Goal: Information Seeking & Learning: Learn about a topic

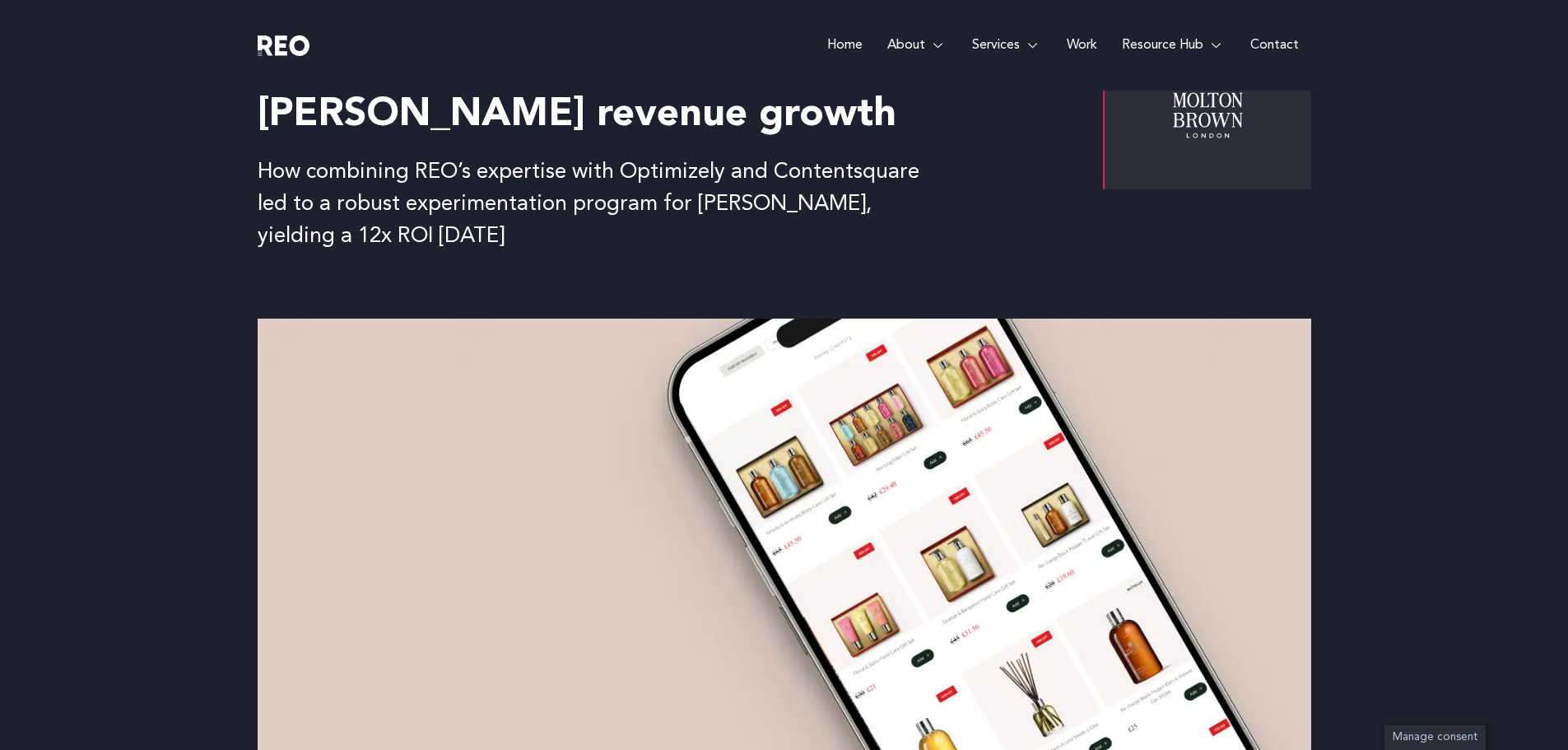
click at [1438, 436] on div at bounding box center [784, 537] width 1568 height 437
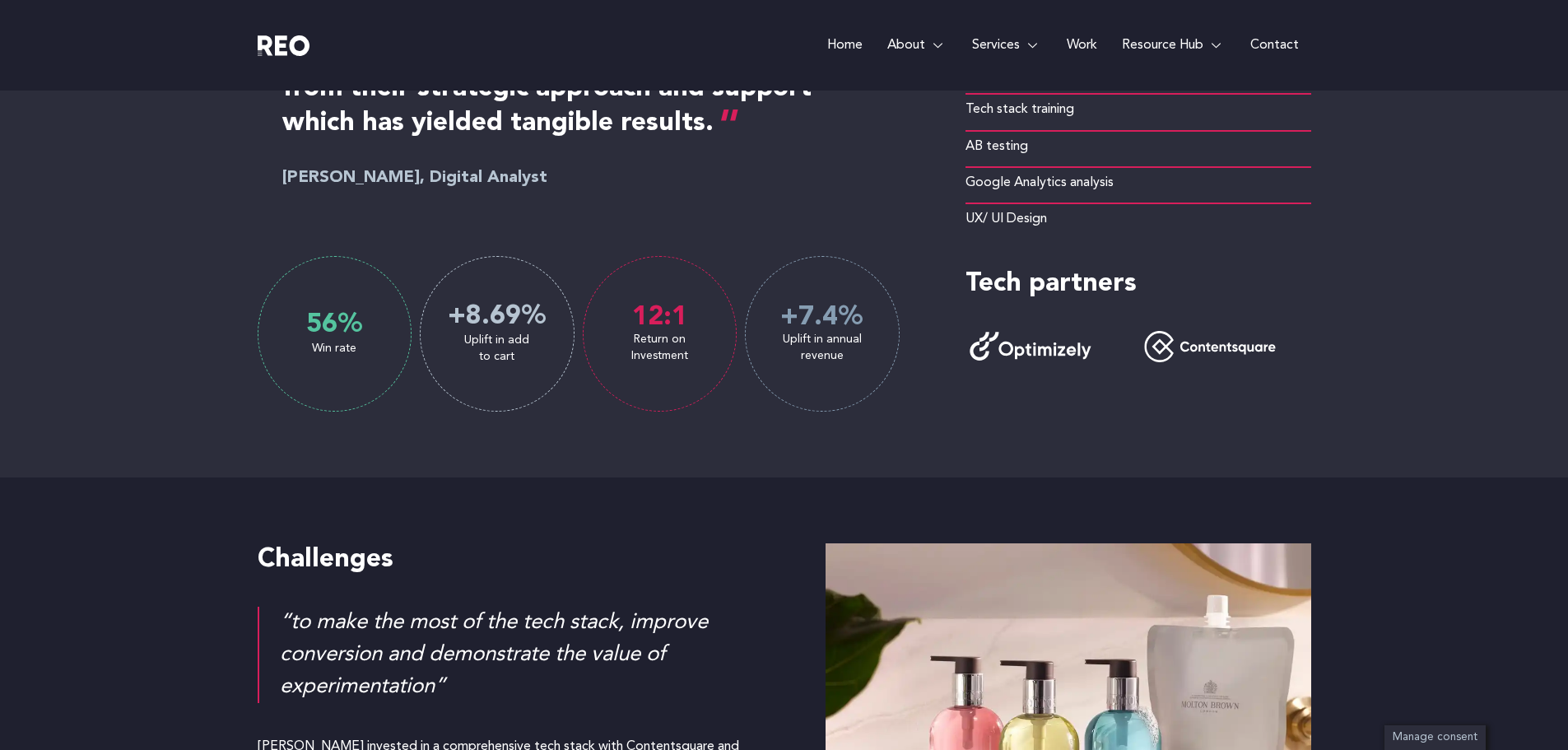
scroll to position [1071, 0]
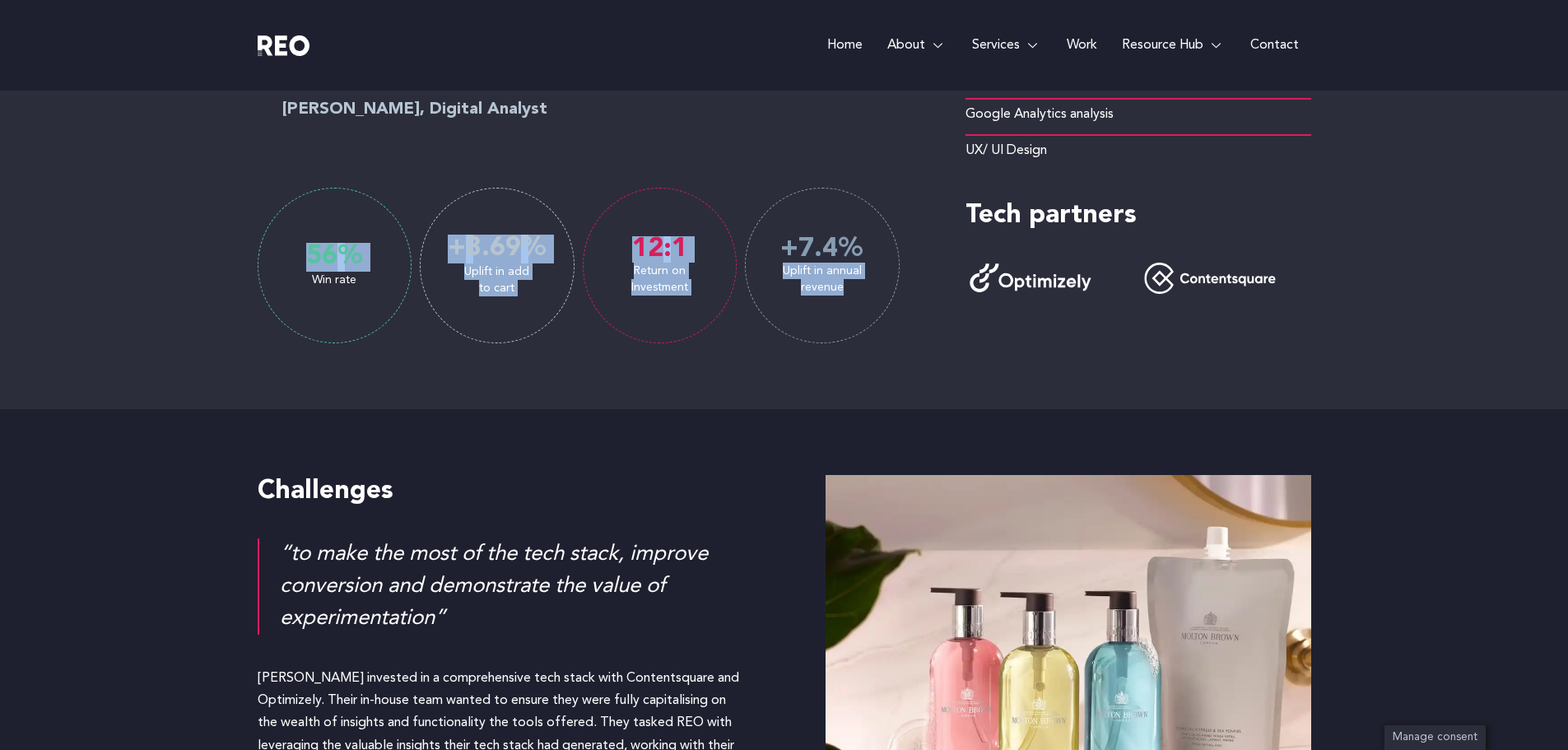
drag, startPoint x: 864, startPoint y: 286, endPoint x: 305, endPoint y: 266, distance: 559.4
click at [305, 266] on div "Win rate 56 % Uplift in add to cart + 8.69 % Return on Investment 12 :1 Uplift …" at bounding box center [578, 265] width 642 height 156
copy div "56 % Uplift in add to cart + 8.69 % Return on Investment 12 :1 Uplift in annual…"
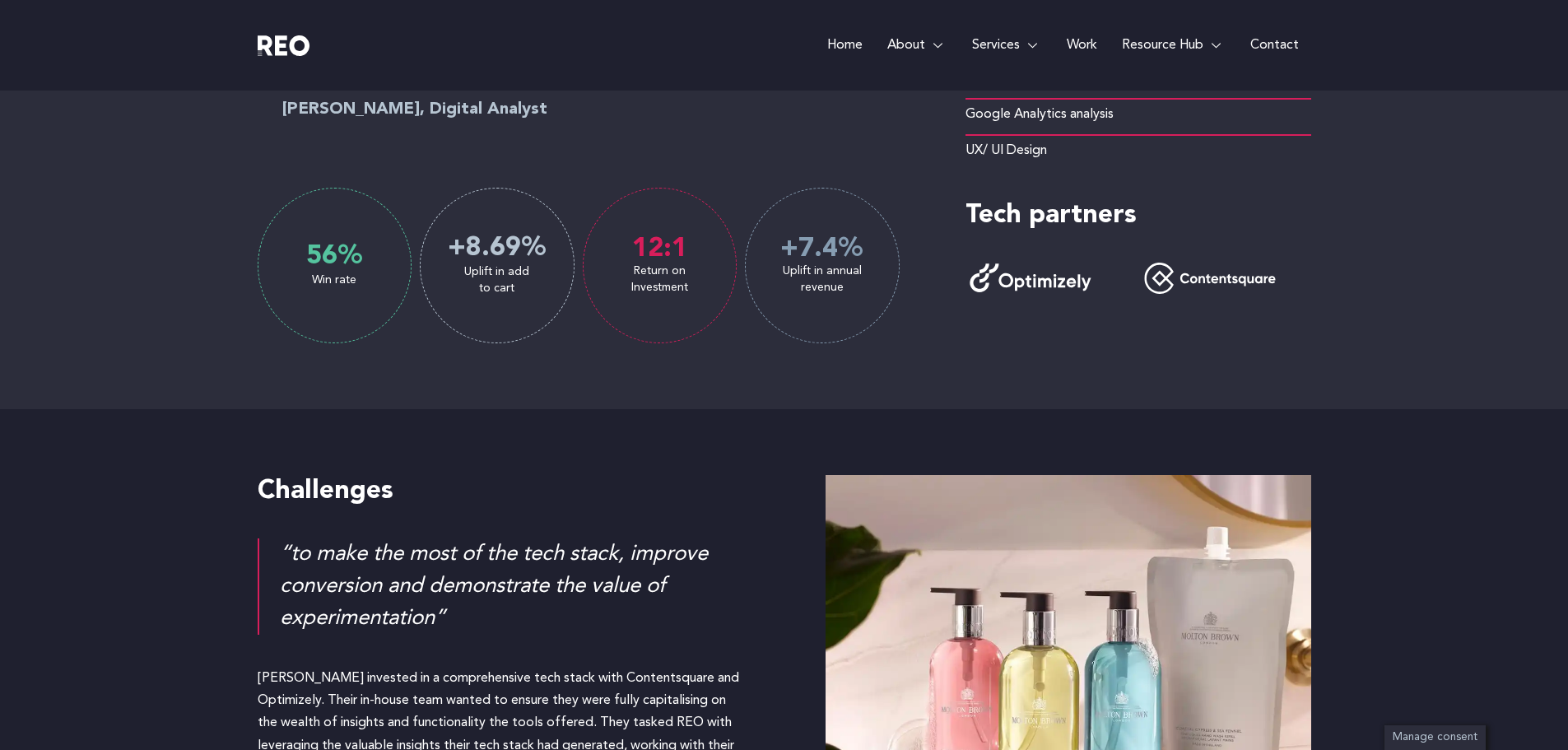
click at [348, 280] on div "Win rate" at bounding box center [335, 279] width 153 height 16
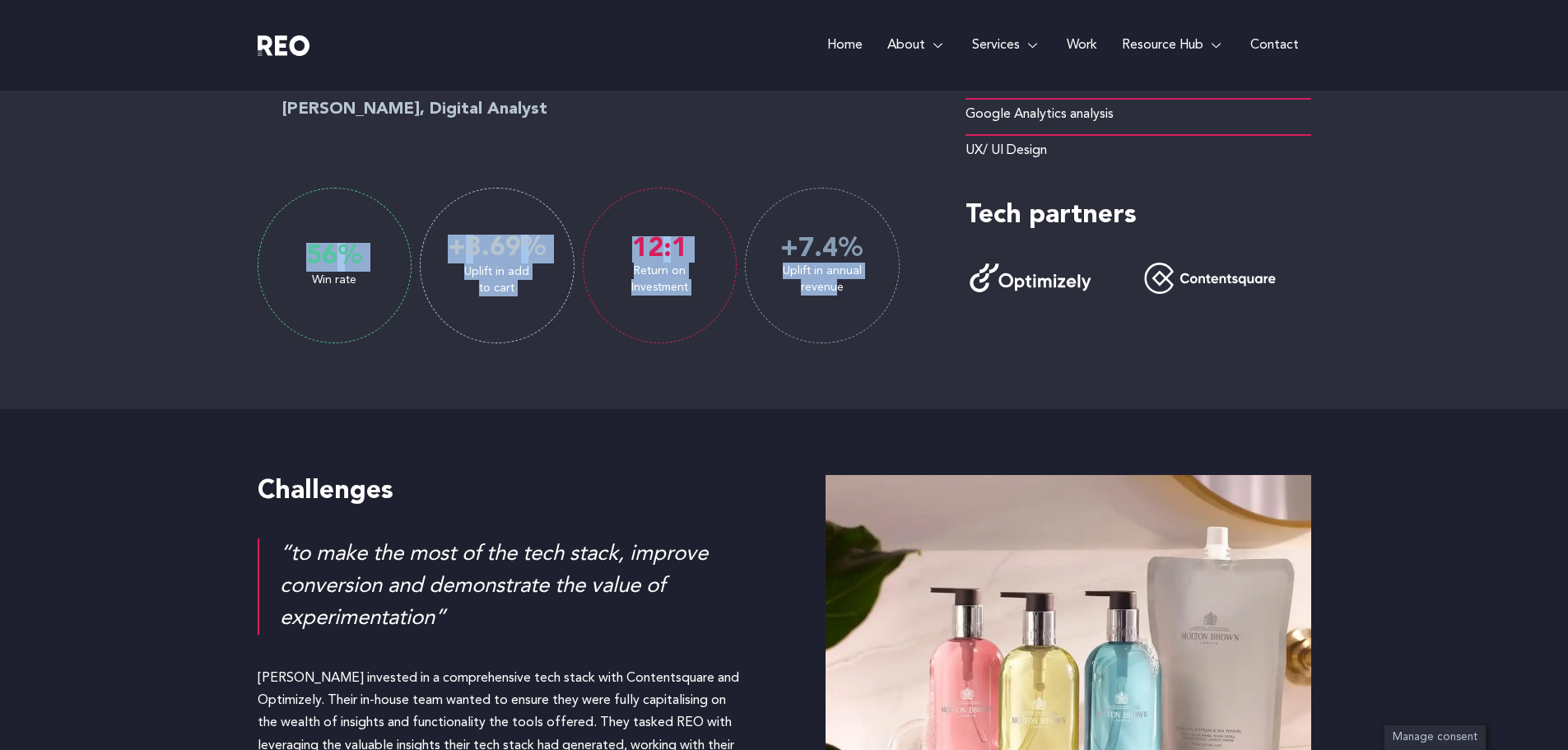
drag, startPoint x: 308, startPoint y: 243, endPoint x: 819, endPoint y: 288, distance: 513.0
click at [842, 291] on div "Win rate 56 % Uplift in add to cart + 8.69 % Return on Investment 12 :1 Uplift …" at bounding box center [578, 265] width 642 height 156
click at [834, 267] on div "Uplift in annual revenue" at bounding box center [822, 278] width 153 height 33
drag, startPoint x: 425, startPoint y: 256, endPoint x: 874, endPoint y: 248, distance: 449.1
click at [874, 248] on div "Win rate 56 % Uplift in add to cart + 8.69 % Return on Investment 12 :1 Uplift …" at bounding box center [578, 265] width 642 height 156
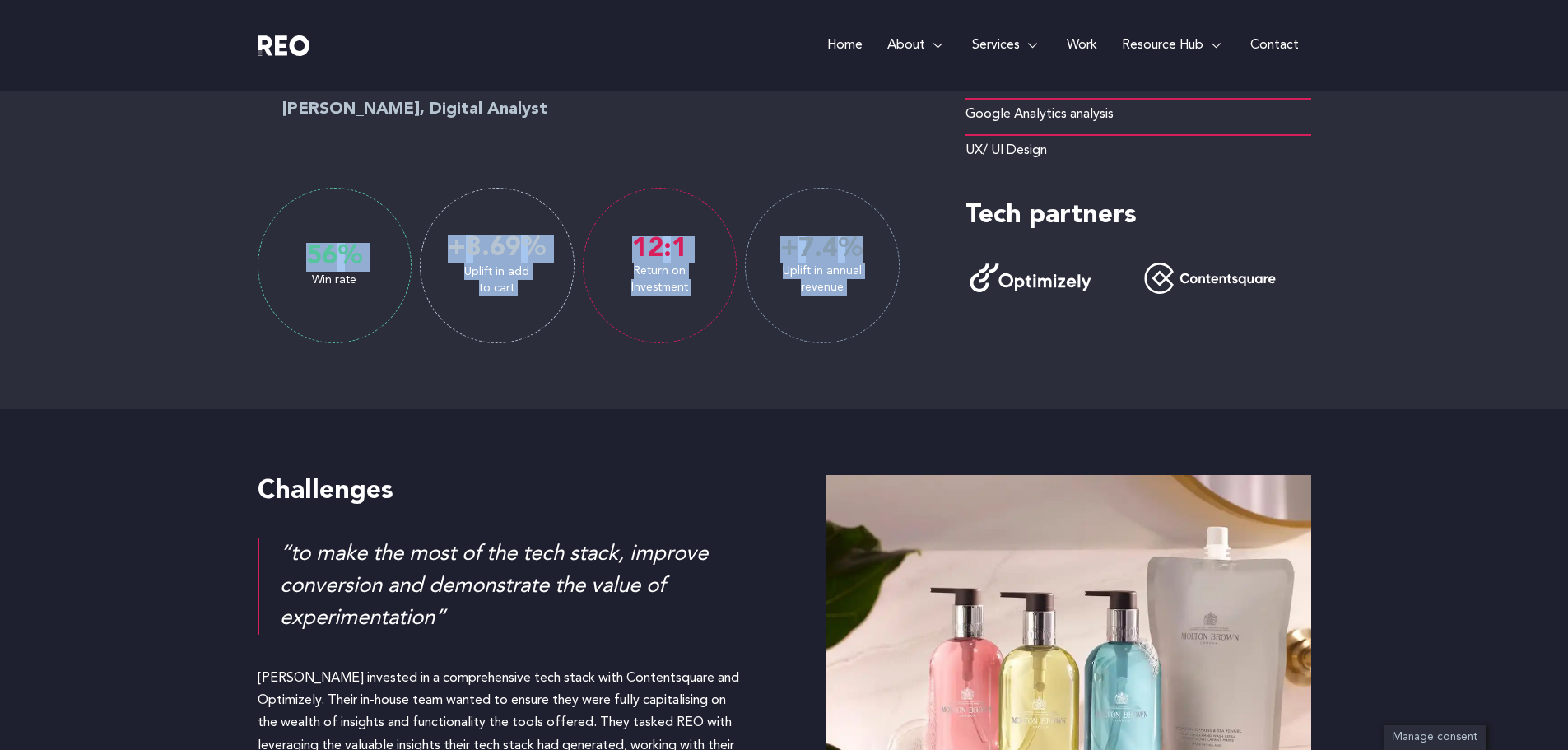
copy div "56 % Uplift in add to cart + 8.69 % Return on Investment 12 :1 Uplift in annual…"
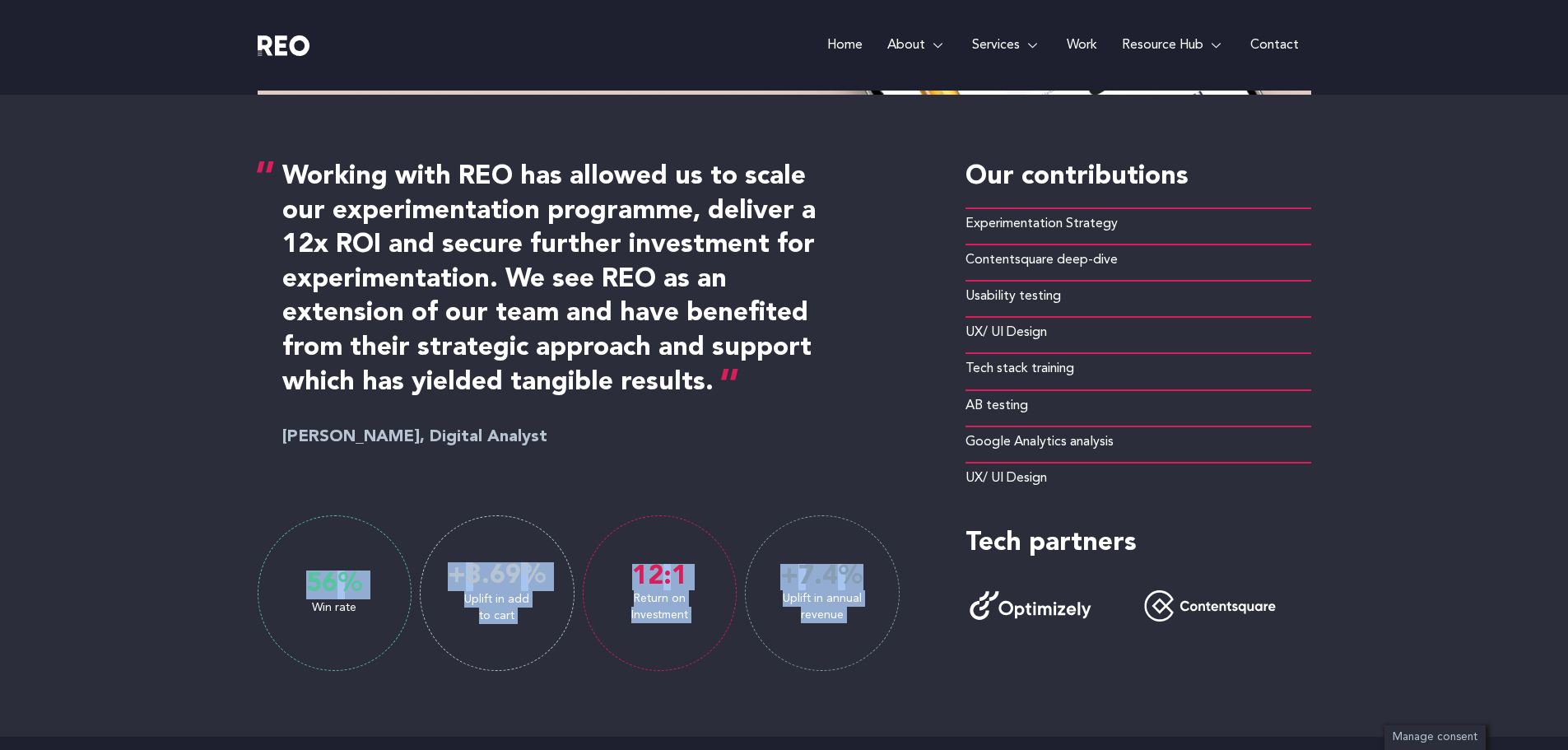
scroll to position [741, 0]
